Goal: Find specific page/section: Find specific page/section

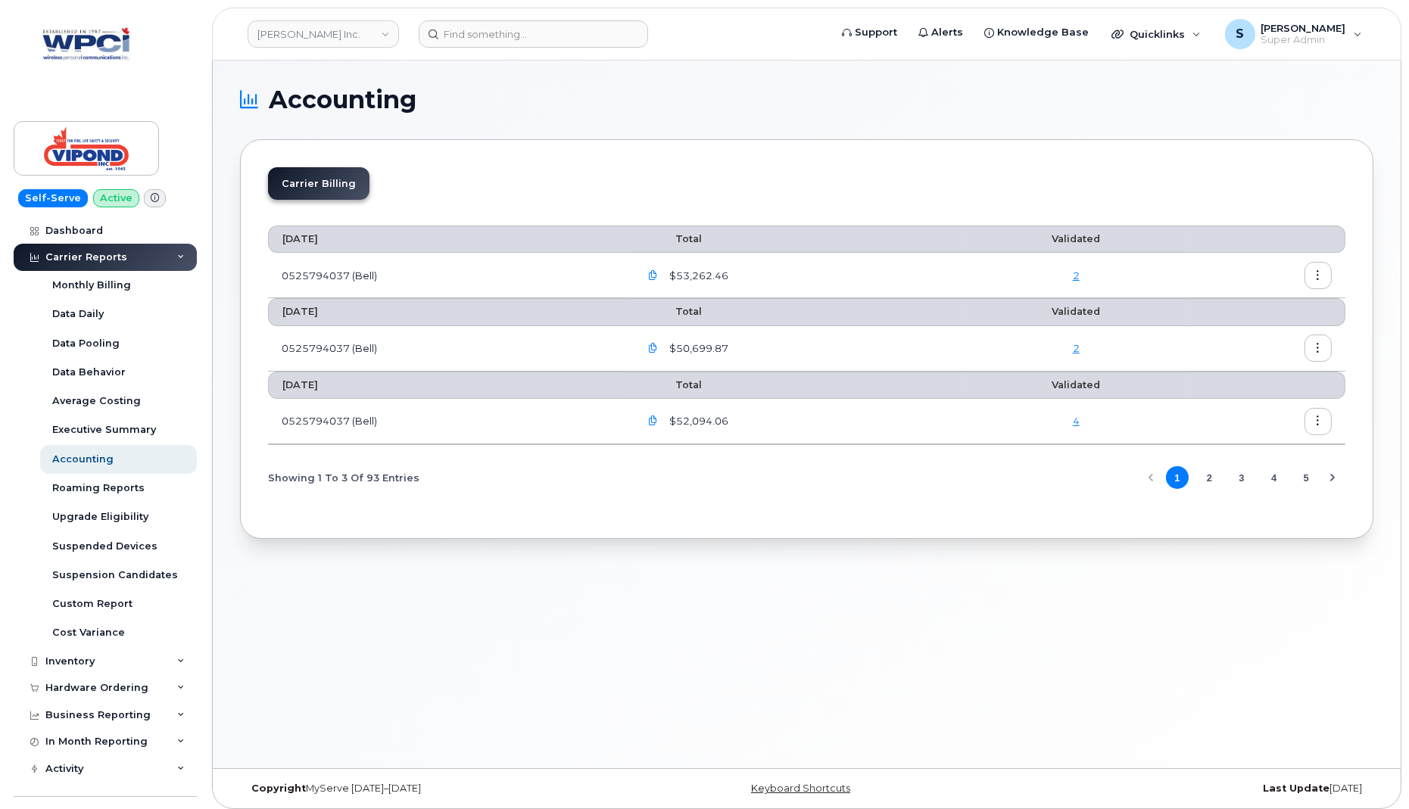
click at [1310, 417] on button "button" at bounding box center [1317, 421] width 27 height 27
click at [1252, 457] on span "Details" at bounding box center [1241, 451] width 42 height 14
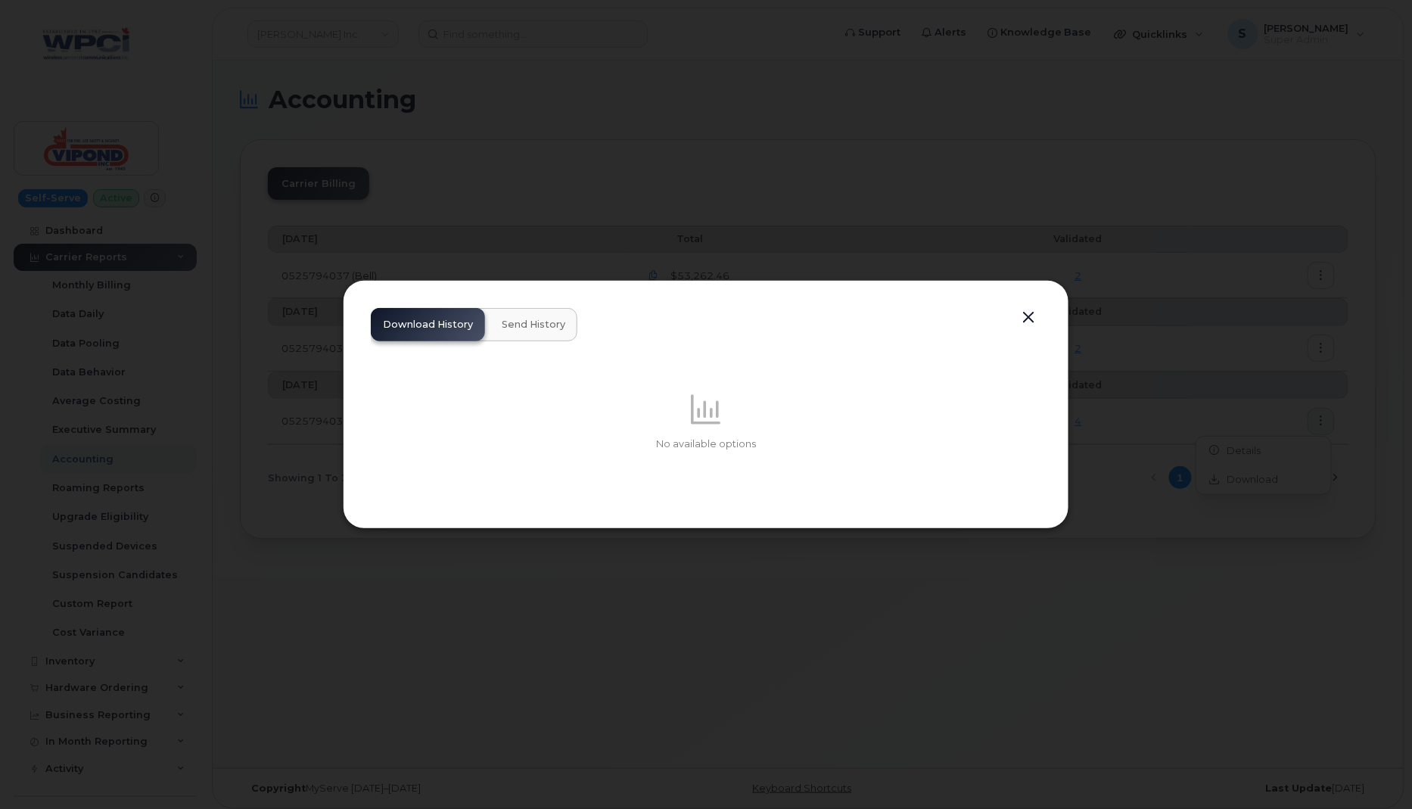
click at [518, 309] on button "Send History" at bounding box center [534, 324] width 88 height 33
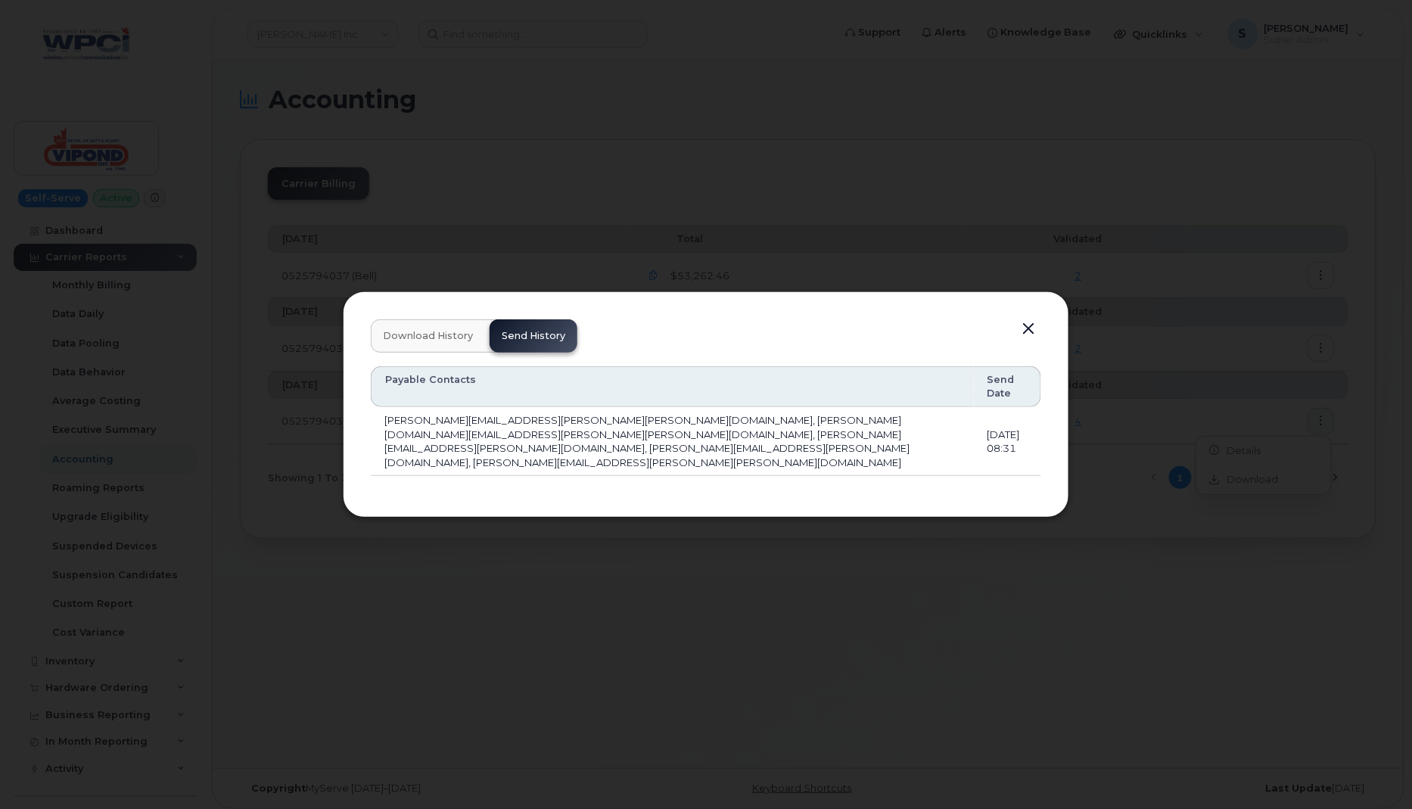
click at [1032, 340] on button "button" at bounding box center [1028, 329] width 23 height 21
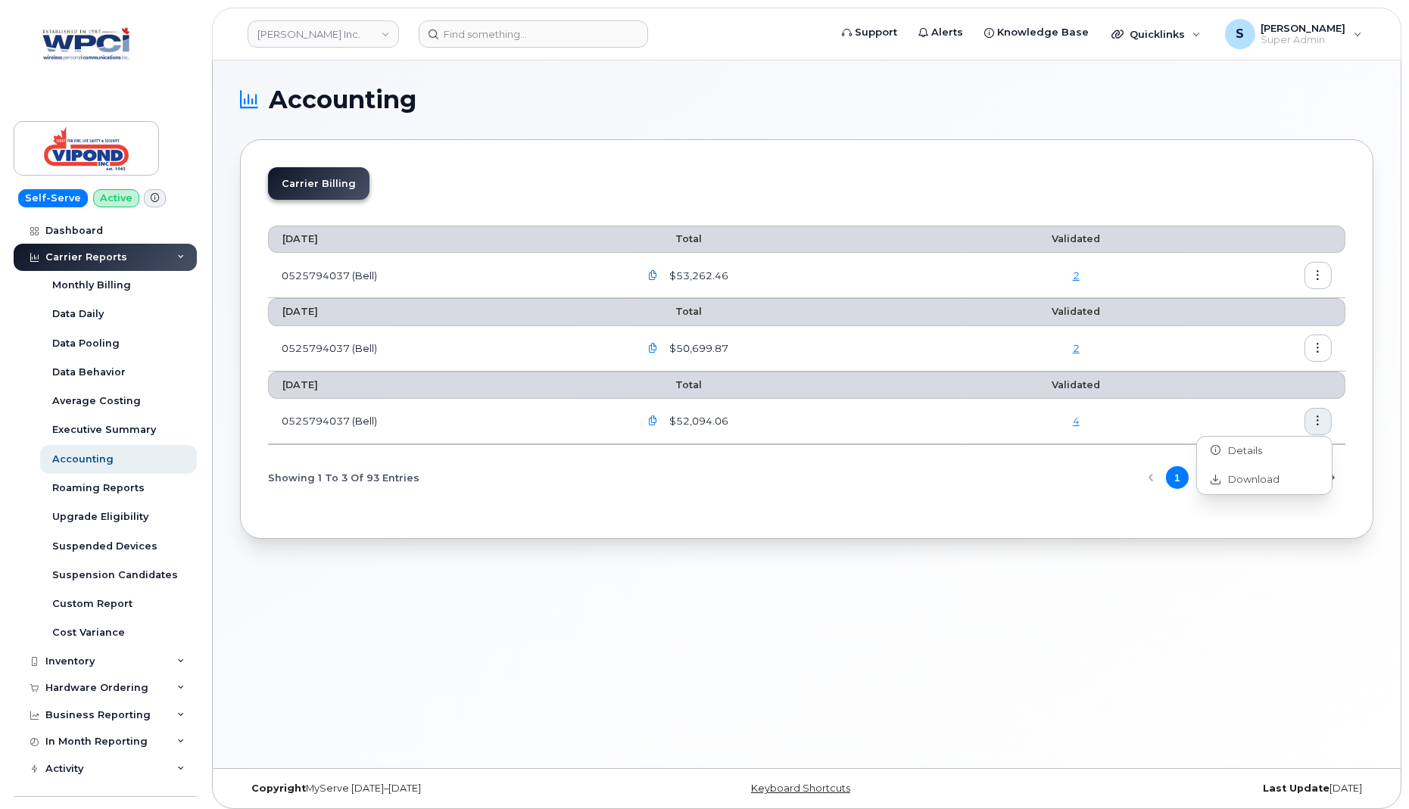
click at [1193, 348] on td at bounding box center [1265, 348] width 159 height 45
click at [1322, 348] on icon "button" at bounding box center [1318, 349] width 10 height 10
click at [1288, 372] on div "Details" at bounding box center [1264, 378] width 135 height 29
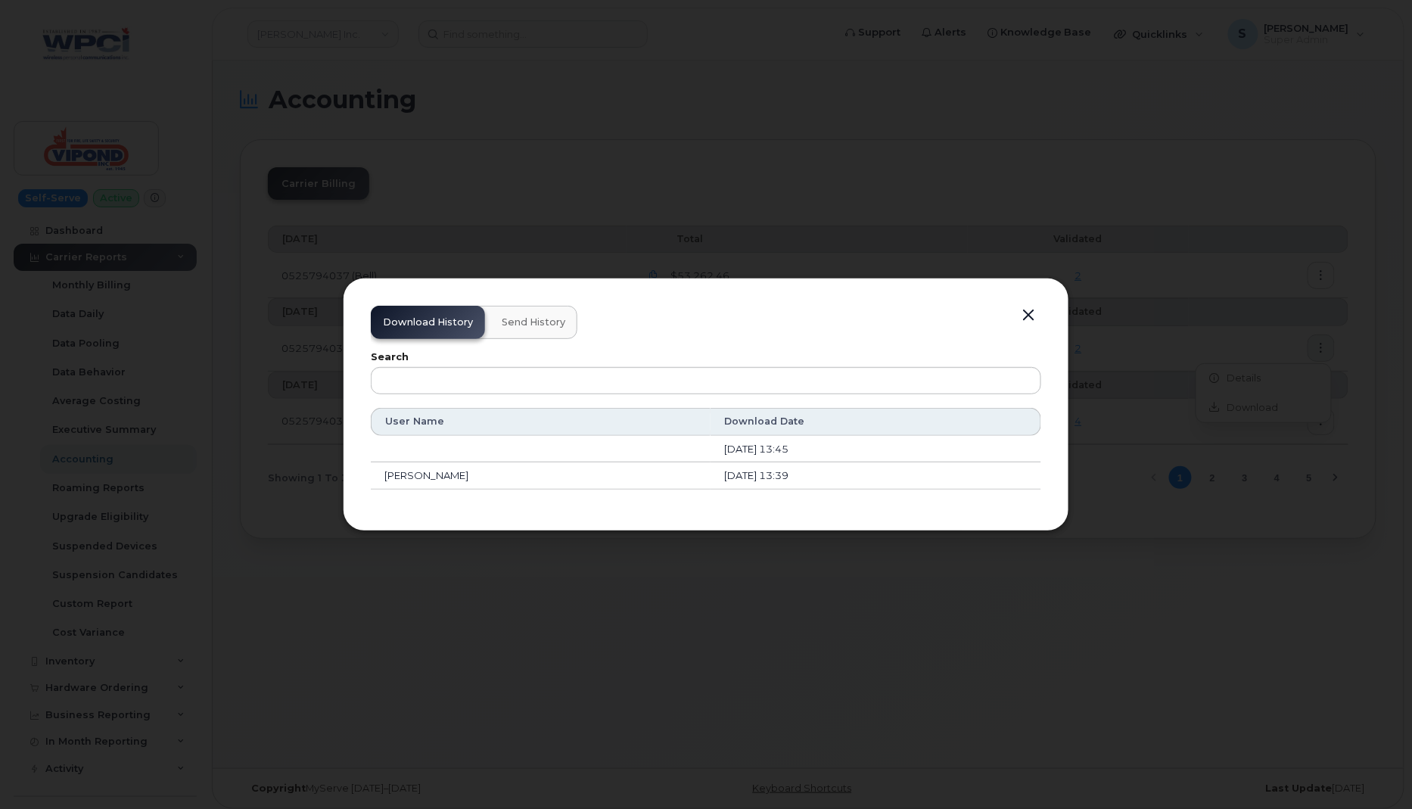
click at [540, 325] on span "Send History" at bounding box center [534, 322] width 64 height 12
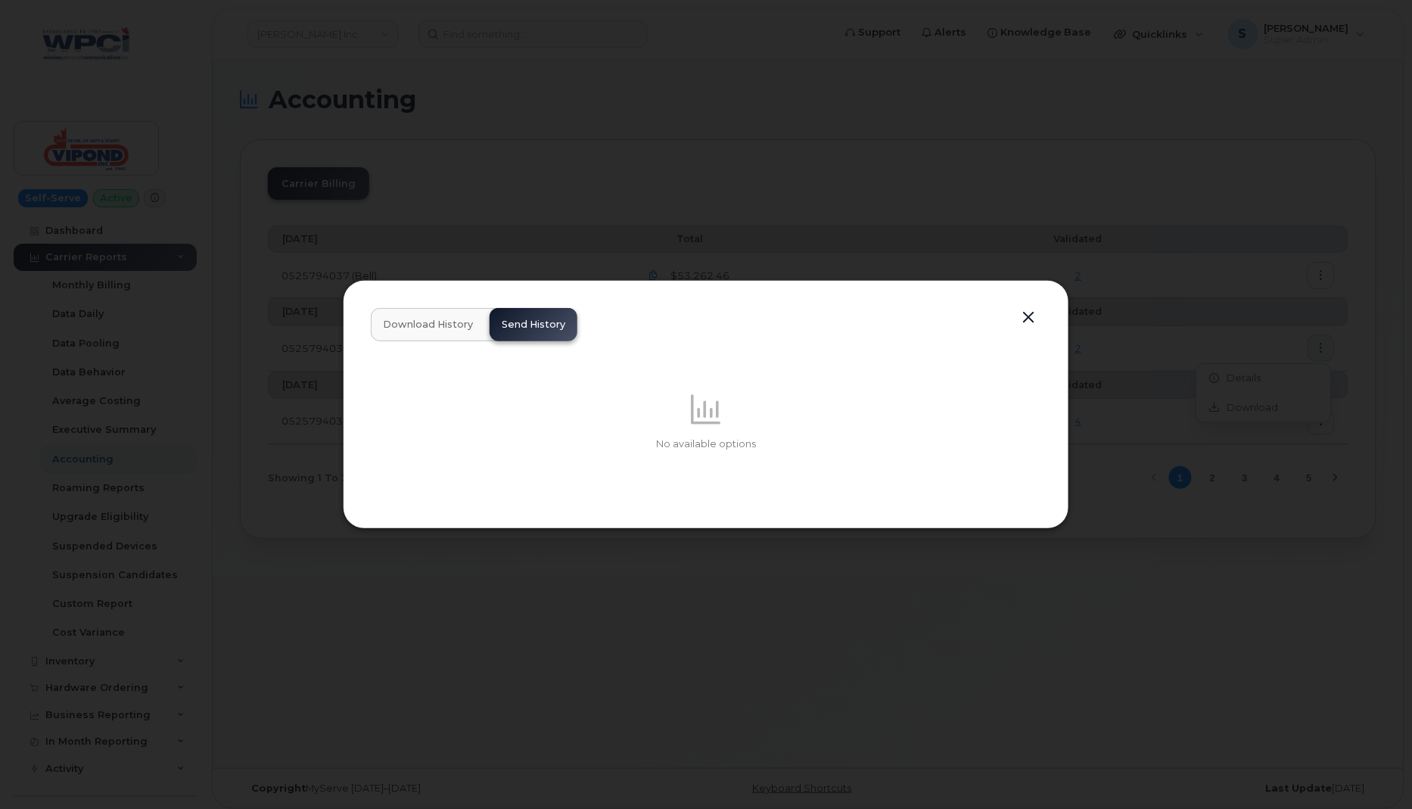
click at [1029, 315] on button "button" at bounding box center [1028, 317] width 23 height 21
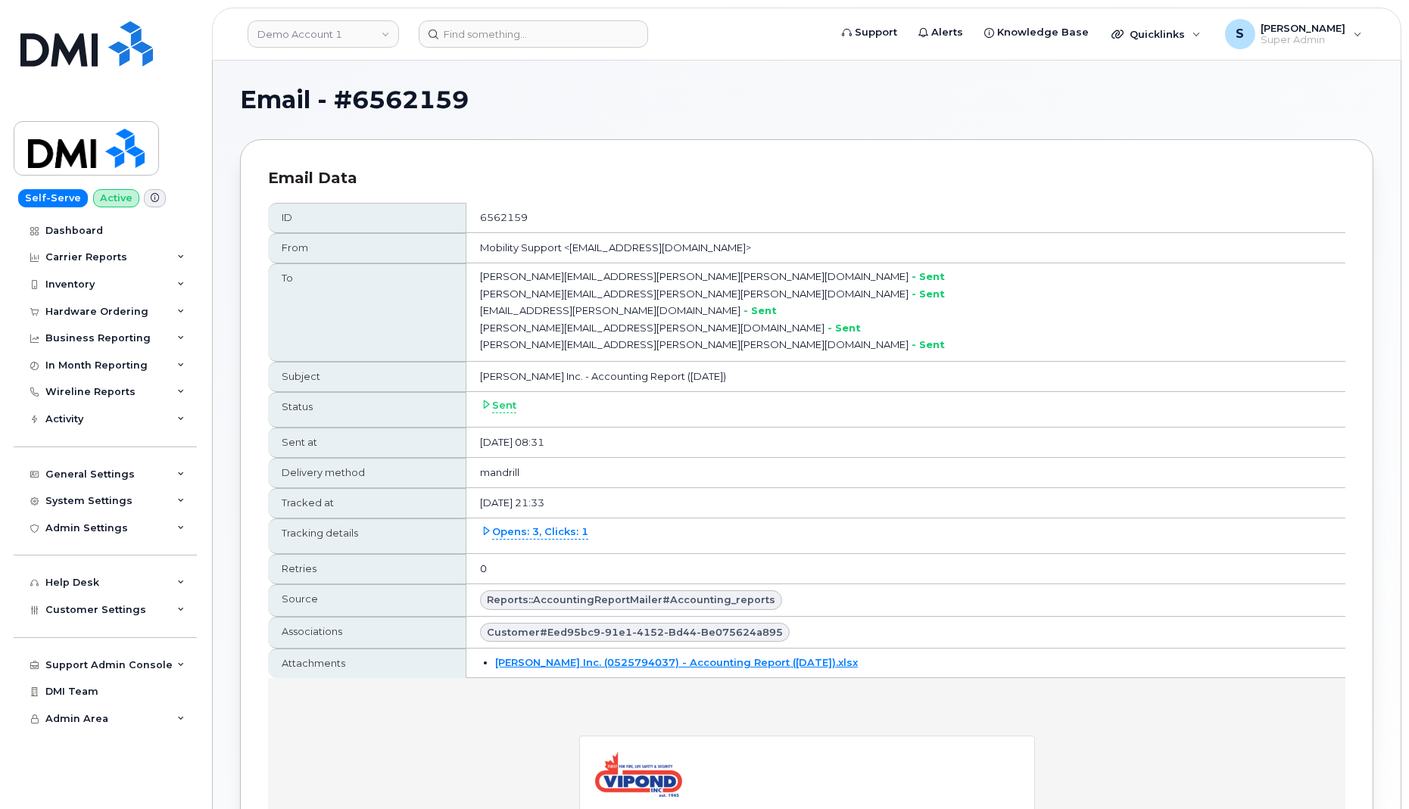
click at [643, 595] on span "Reports::AccountingReportMailer#accounting_reports" at bounding box center [631, 600] width 288 height 14
click at [755, 593] on span "Reports::AccountingReportMailer#accounting_reports" at bounding box center [631, 600] width 288 height 14
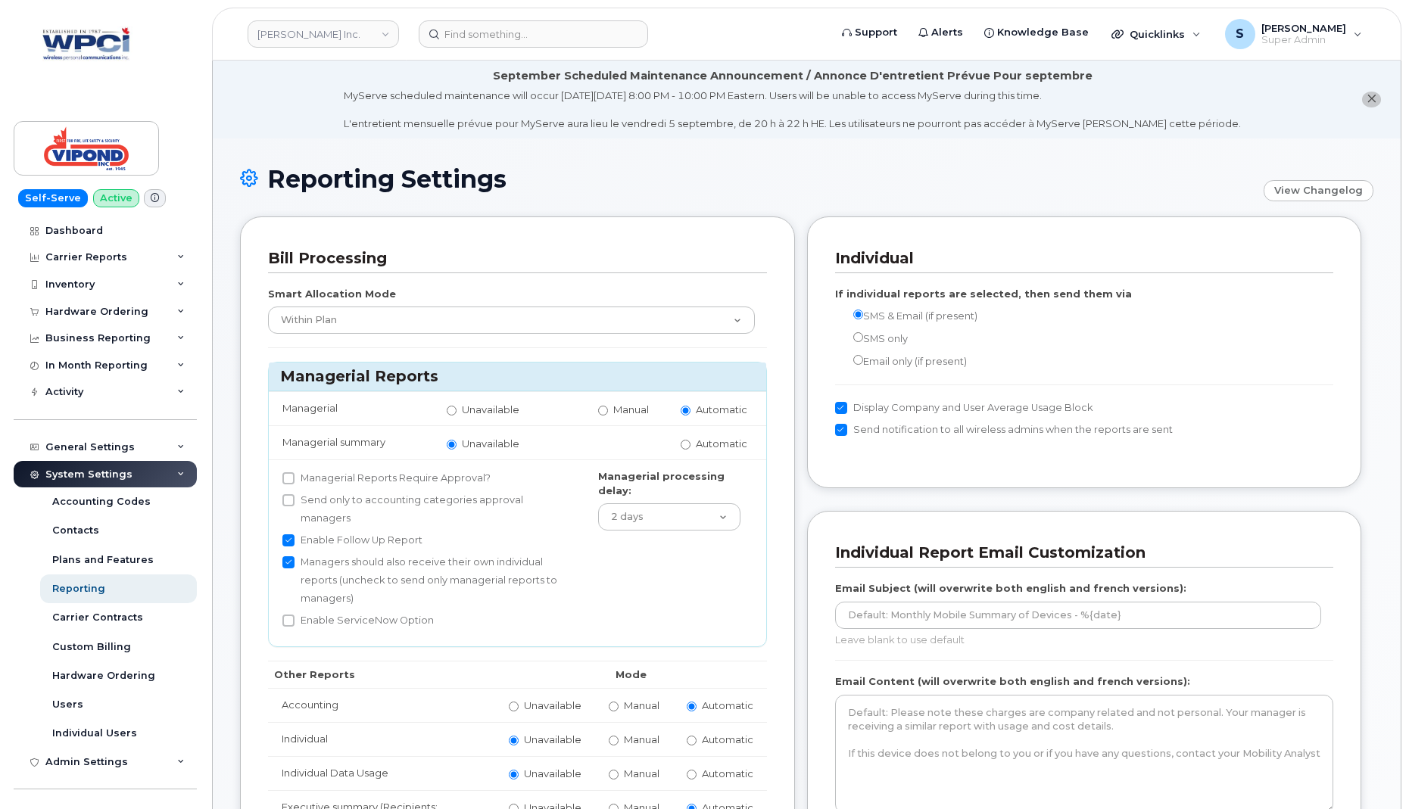
scroll to position [1378, 0]
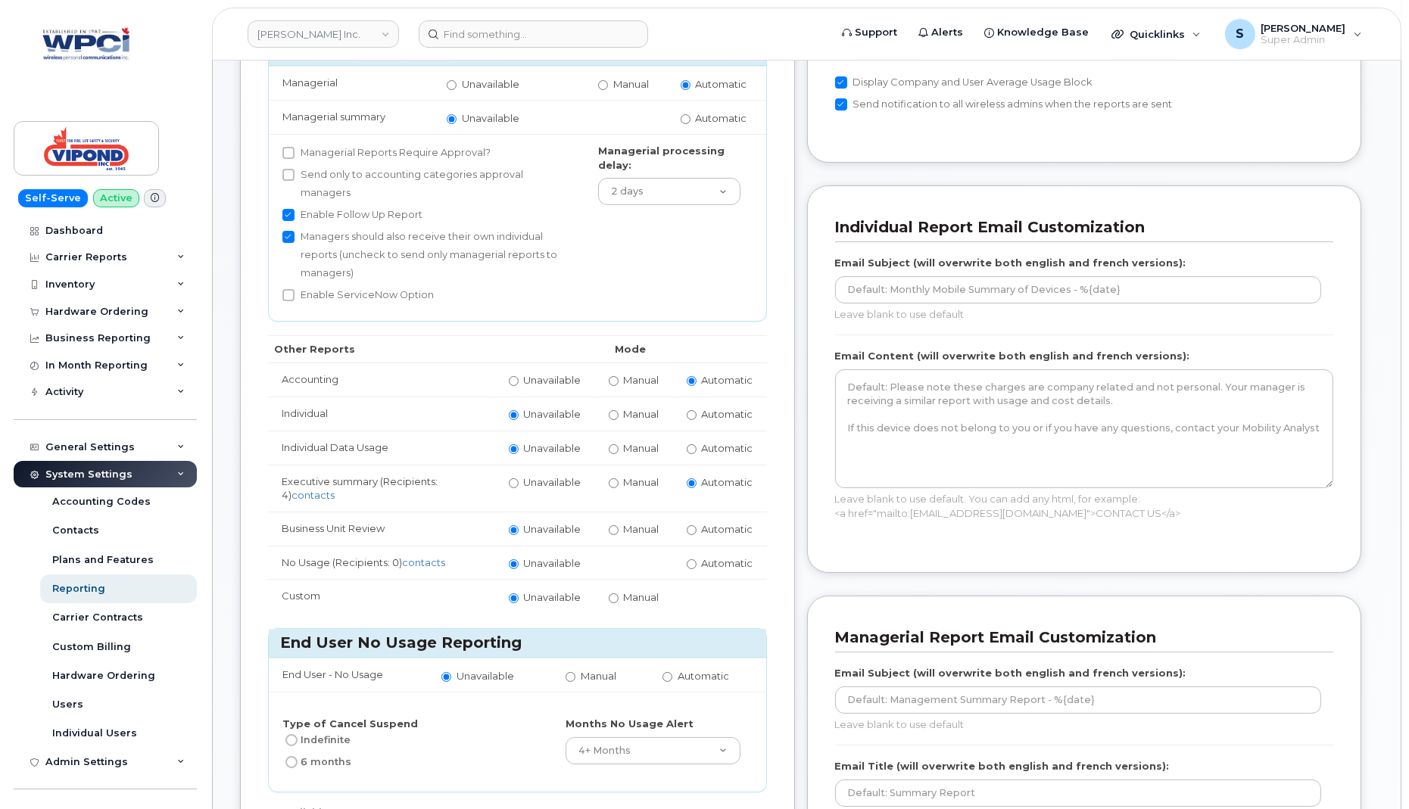
scroll to position [386, 0]
